Goal: Transaction & Acquisition: Purchase product/service

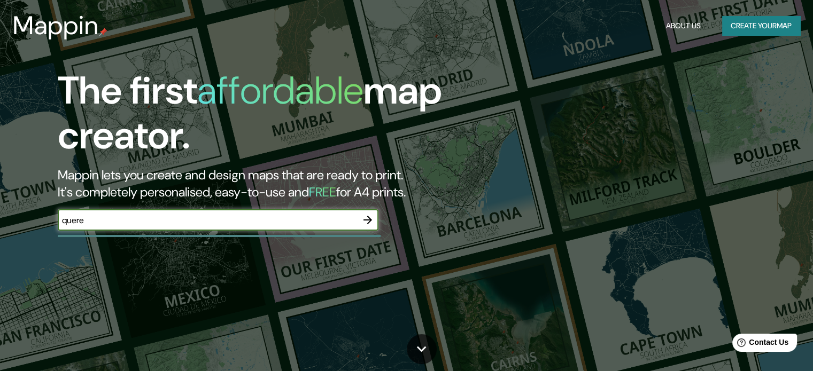
type input "quere"
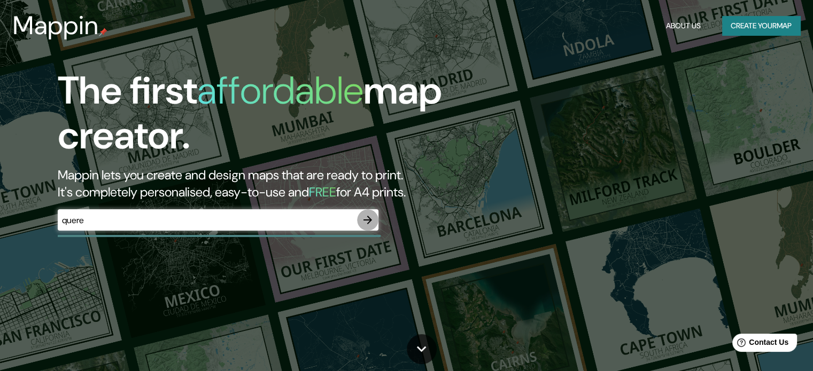
click at [370, 219] on icon "button" at bounding box center [367, 220] width 9 height 9
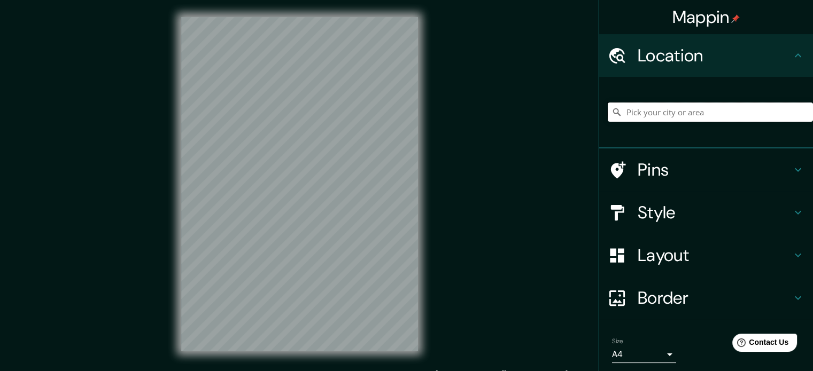
click at [648, 114] on input "Pick your city or area" at bounding box center [710, 112] width 205 height 19
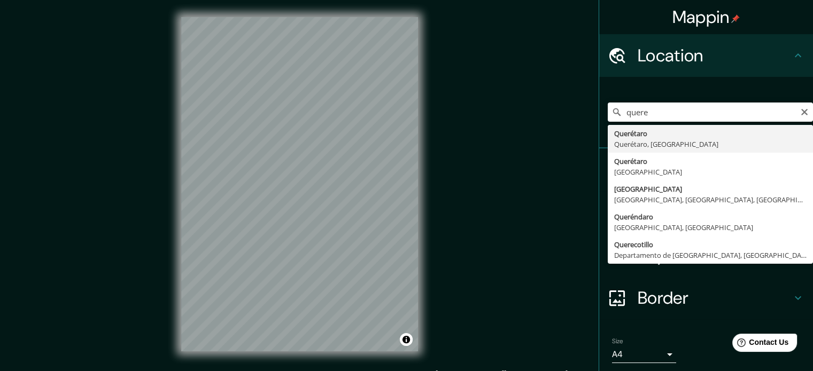
type input "Querétaro, [GEOGRAPHIC_DATA], [GEOGRAPHIC_DATA]"
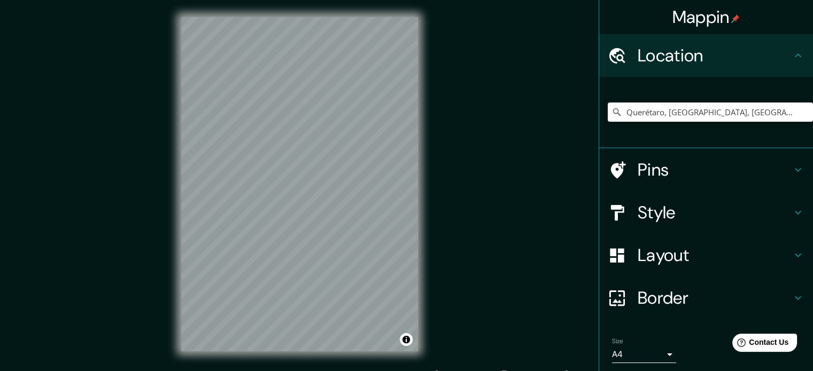
click at [709, 175] on h4 "Pins" at bounding box center [715, 169] width 154 height 21
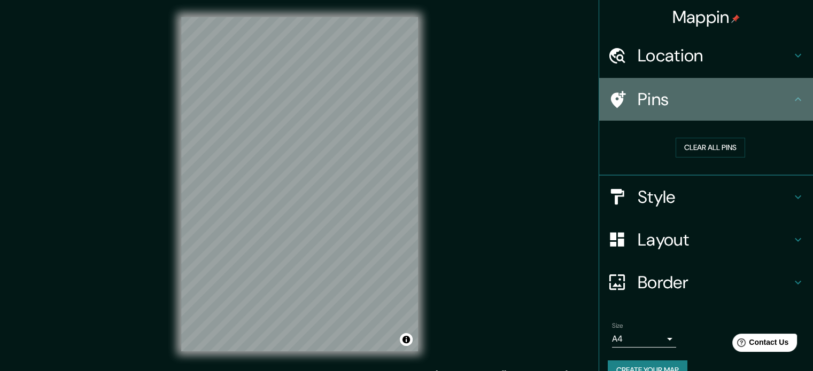
click at [745, 99] on h4 "Pins" at bounding box center [715, 99] width 154 height 21
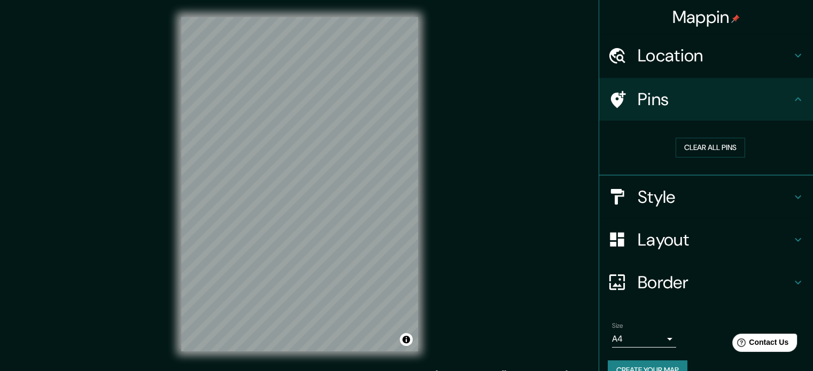
click at [699, 211] on div "Style" at bounding box center [706, 197] width 214 height 43
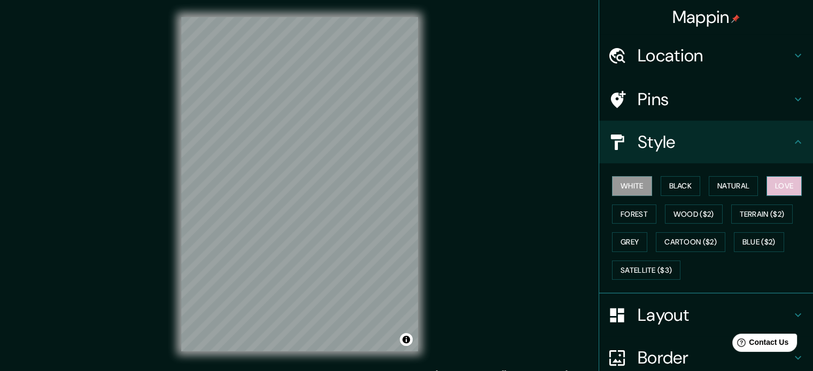
click at [783, 188] on button "Love" at bounding box center [784, 186] width 35 height 20
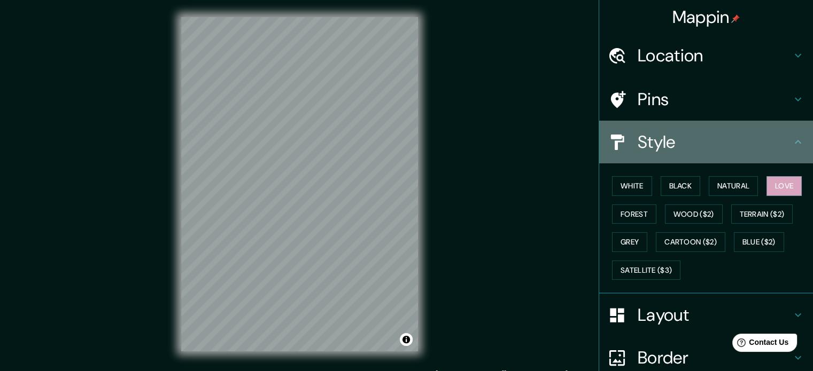
click at [744, 144] on h4 "Style" at bounding box center [715, 141] width 154 height 21
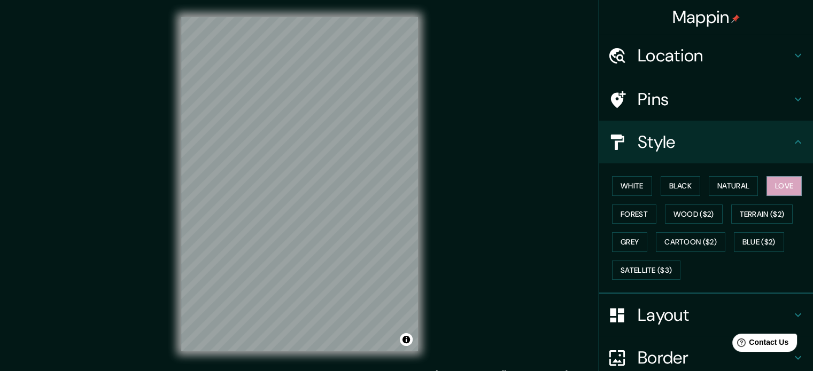
click at [657, 321] on h4 "Layout" at bounding box center [715, 315] width 154 height 21
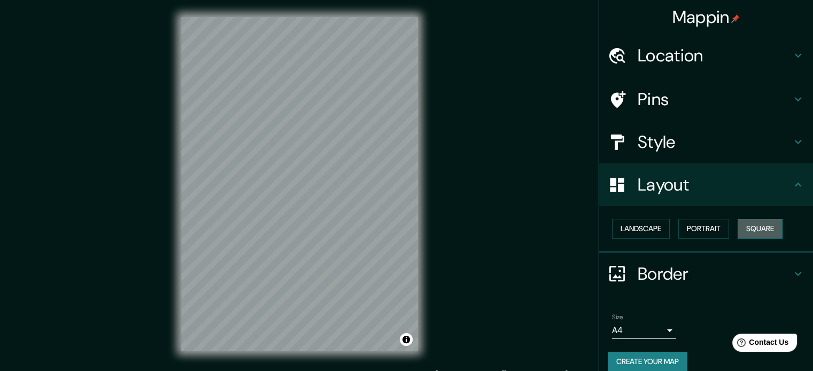
click at [760, 225] on button "Square" at bounding box center [760, 229] width 45 height 20
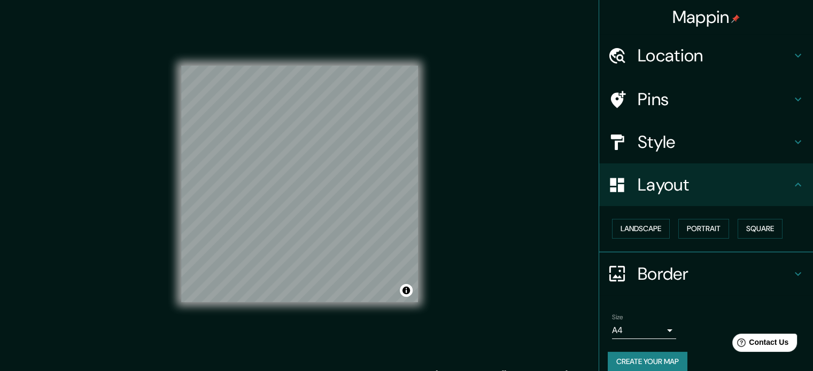
click at [681, 96] on h4 "Pins" at bounding box center [715, 99] width 154 height 21
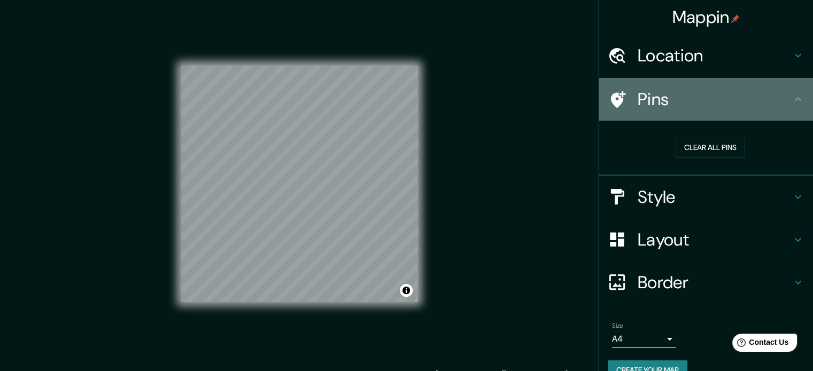
click at [703, 91] on h4 "Pins" at bounding box center [715, 99] width 154 height 21
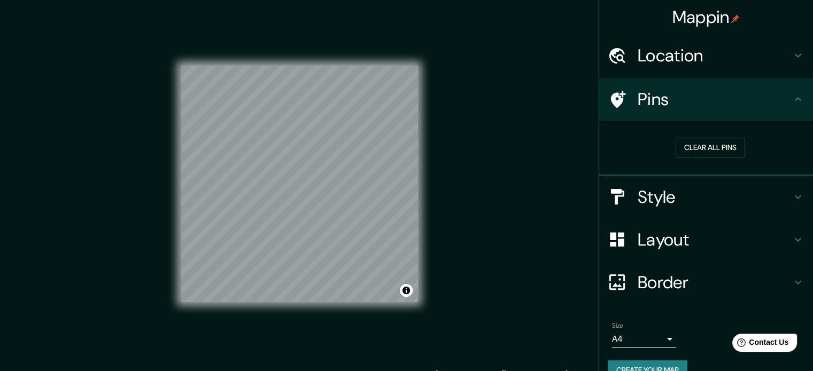
click at [715, 199] on h4 "Style" at bounding box center [715, 197] width 154 height 21
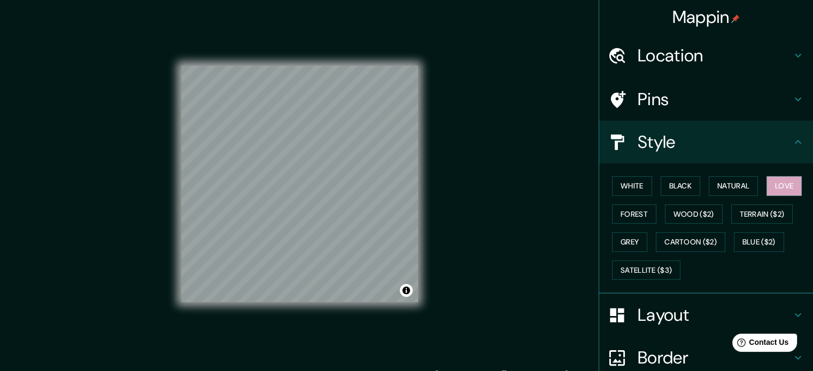
click at [725, 146] on h4 "Style" at bounding box center [715, 141] width 154 height 21
click at [799, 138] on div "Style" at bounding box center [706, 142] width 214 height 43
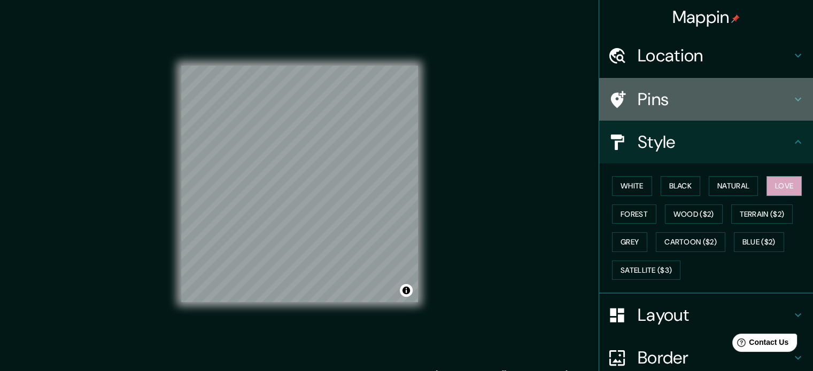
click at [769, 100] on h4 "Pins" at bounding box center [715, 99] width 154 height 21
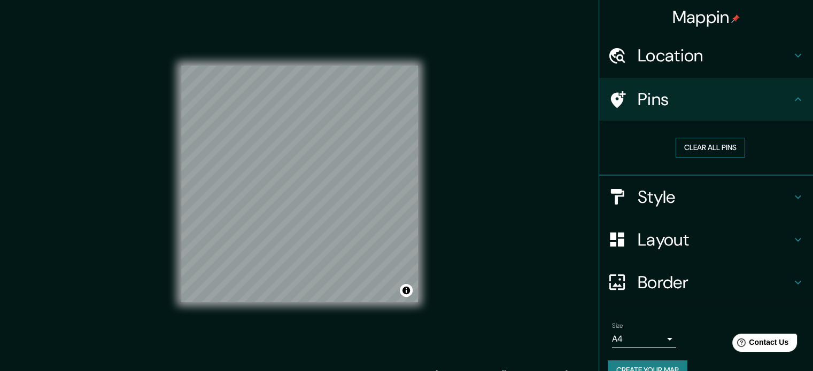
click at [680, 148] on button "Clear all pins" at bounding box center [710, 148] width 69 height 20
click at [719, 140] on button "Clear all pins" at bounding box center [710, 148] width 69 height 20
click at [732, 102] on h4 "Pins" at bounding box center [715, 99] width 154 height 21
click at [714, 49] on h4 "Location" at bounding box center [715, 55] width 154 height 21
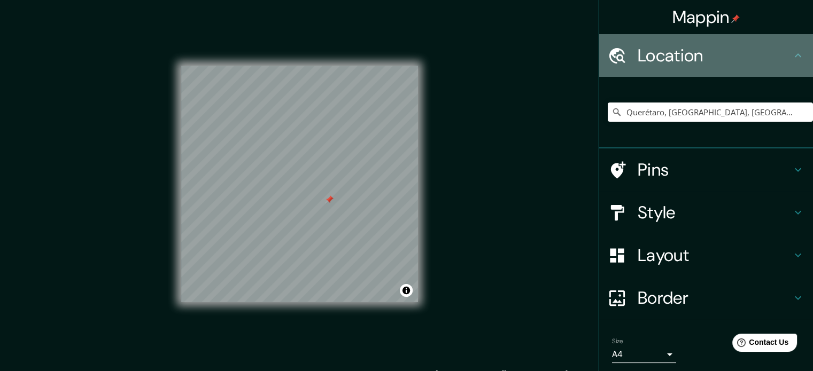
click at [714, 49] on h4 "Location" at bounding box center [715, 55] width 154 height 21
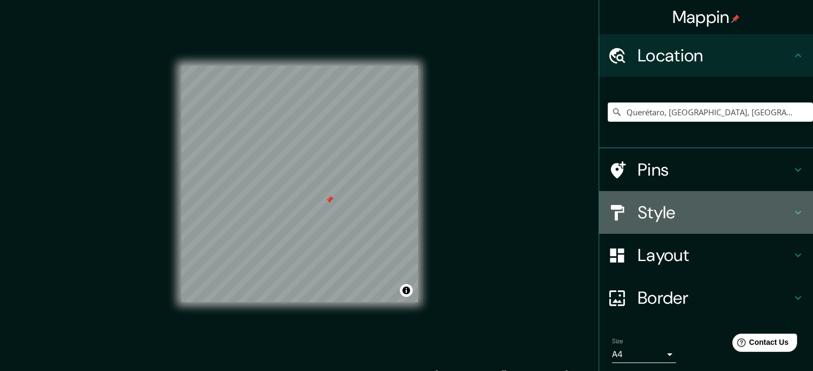
click at [689, 211] on h4 "Style" at bounding box center [715, 212] width 154 height 21
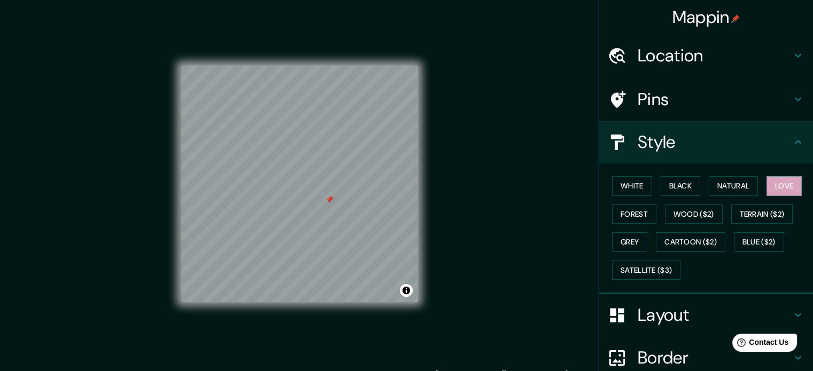
click at [772, 144] on h4 "Style" at bounding box center [715, 141] width 154 height 21
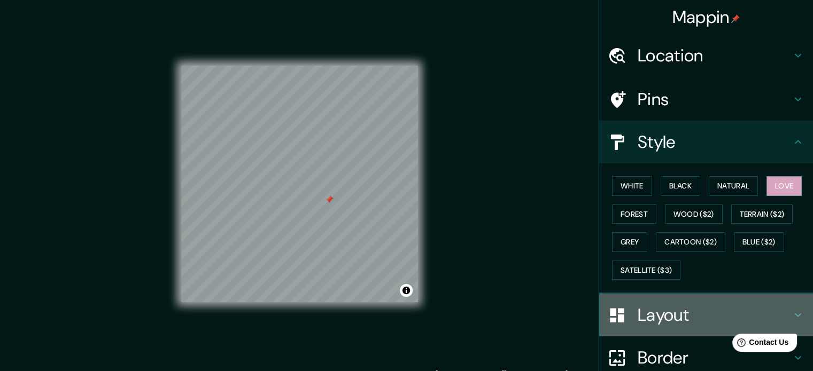
click at [670, 305] on h4 "Layout" at bounding box center [715, 315] width 154 height 21
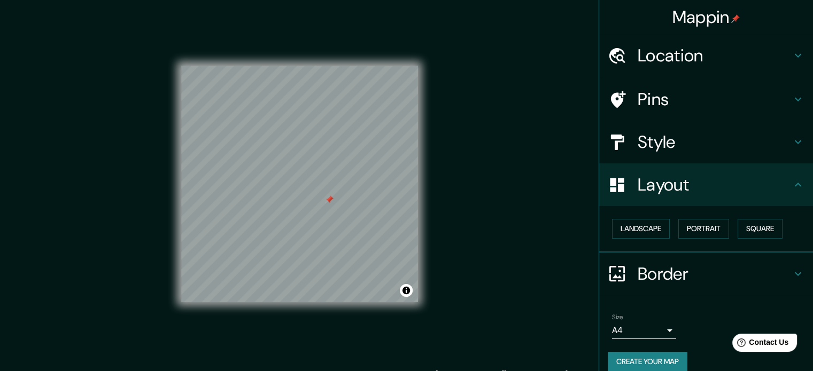
click at [658, 272] on h4 "Border" at bounding box center [715, 274] width 154 height 21
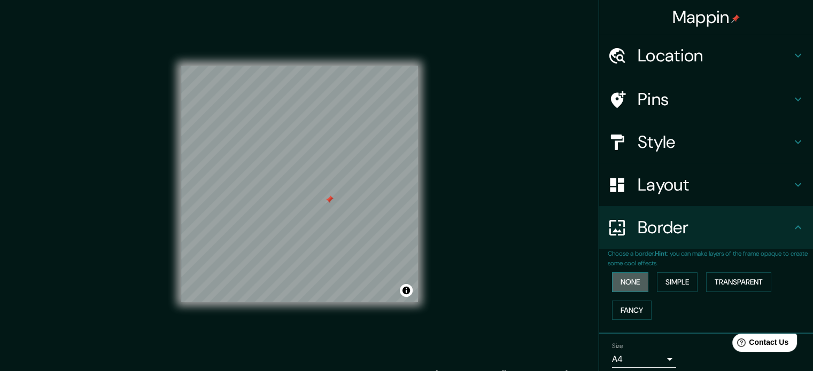
click at [626, 280] on button "None" at bounding box center [630, 283] width 36 height 20
click at [671, 279] on button "Simple" at bounding box center [677, 283] width 41 height 20
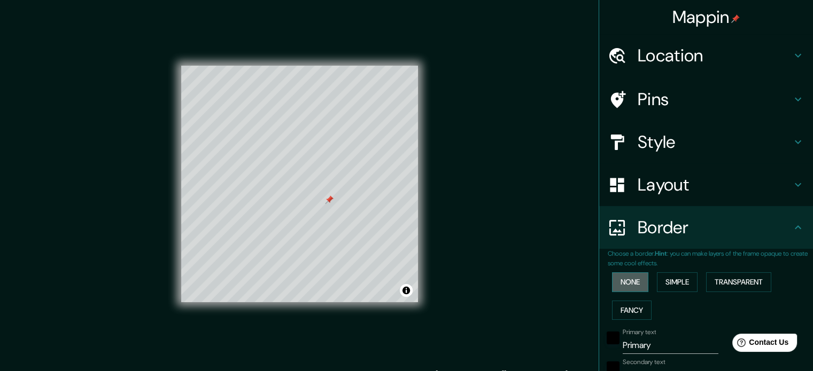
click at [624, 280] on button "None" at bounding box center [630, 283] width 36 height 20
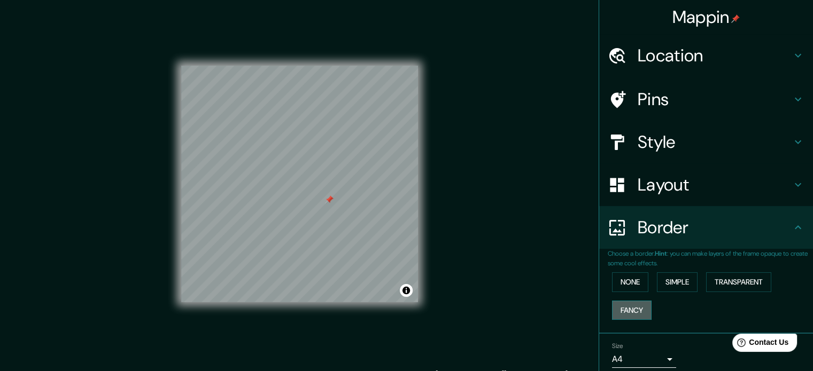
click at [625, 305] on button "Fancy" at bounding box center [632, 311] width 40 height 20
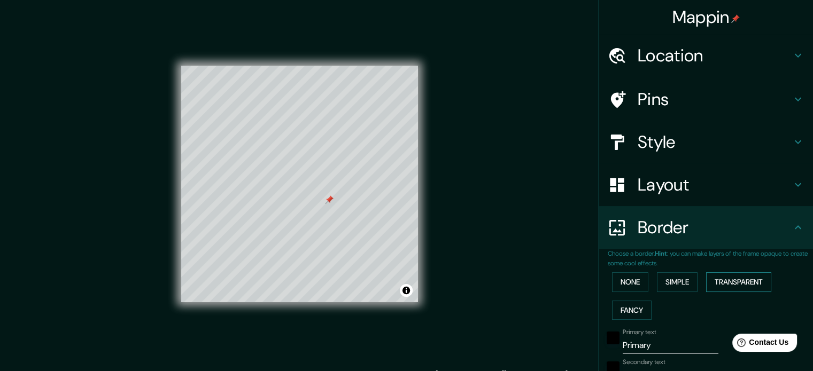
click at [744, 286] on button "Transparent" at bounding box center [738, 283] width 65 height 20
click at [613, 282] on button "None" at bounding box center [630, 283] width 36 height 20
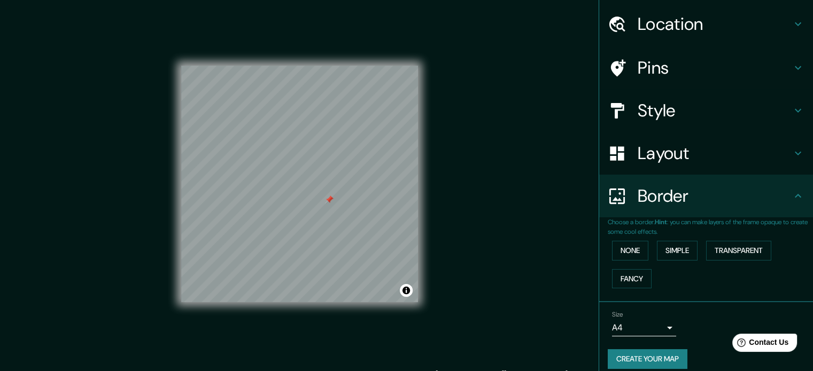
scroll to position [41, 0]
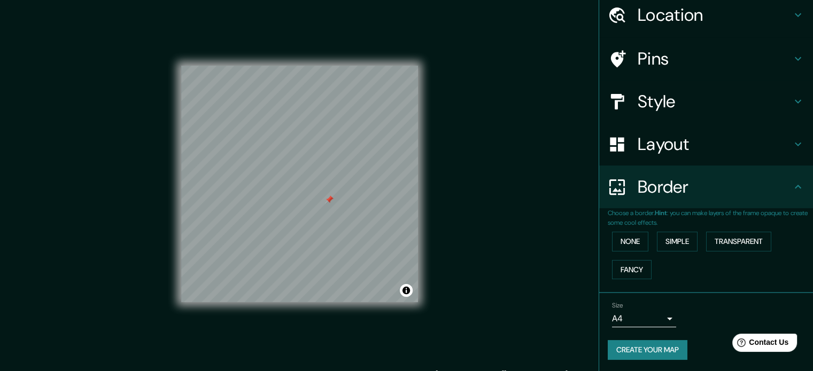
click at [739, 180] on h4 "Border" at bounding box center [715, 186] width 154 height 21
drag, startPoint x: 465, startPoint y: 267, endPoint x: 484, endPoint y: 186, distance: 83.1
click at [484, 186] on div "Mappin Location [GEOGRAPHIC_DATA], [GEOGRAPHIC_DATA], [GEOGRAPHIC_DATA] Pins St…" at bounding box center [406, 193] width 813 height 386
click at [638, 348] on button "Create your map" at bounding box center [648, 350] width 80 height 20
click at [650, 350] on button "Create your map" at bounding box center [648, 350] width 80 height 20
